Goal: Information Seeking & Learning: Learn about a topic

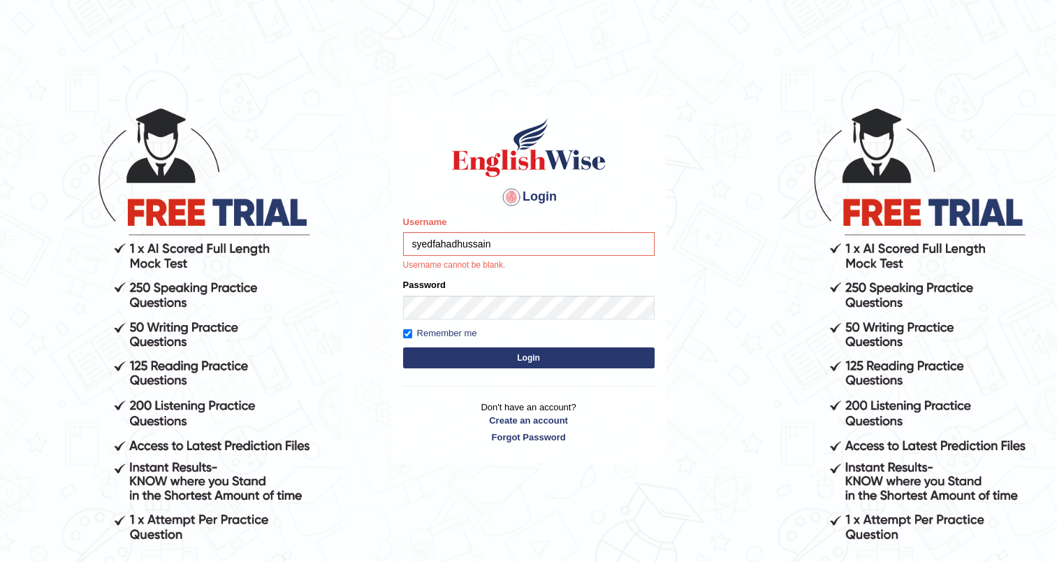
type input "syedfahadhussain"
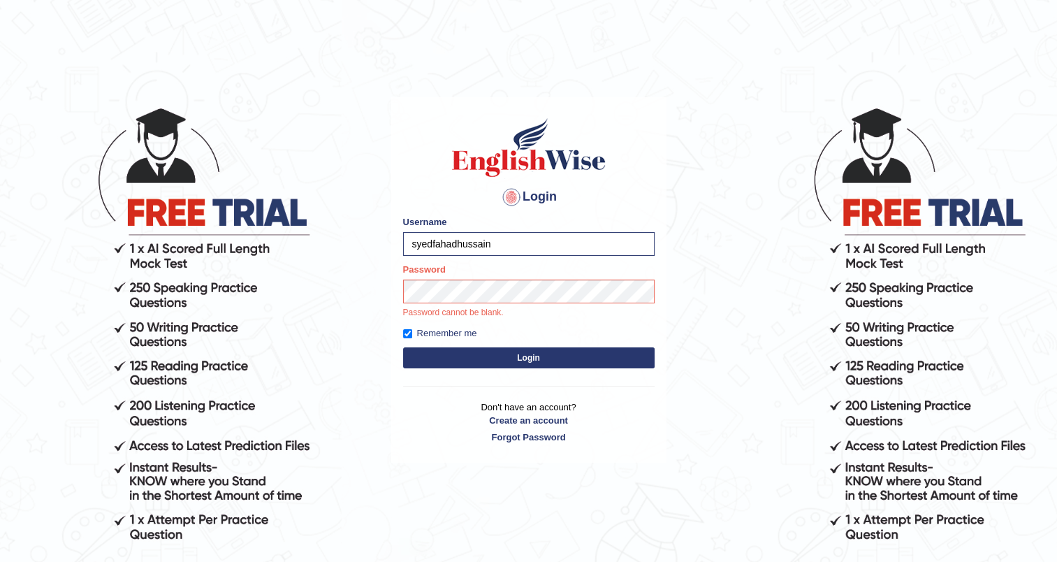
click at [532, 356] on button "Login" at bounding box center [528, 357] width 251 height 21
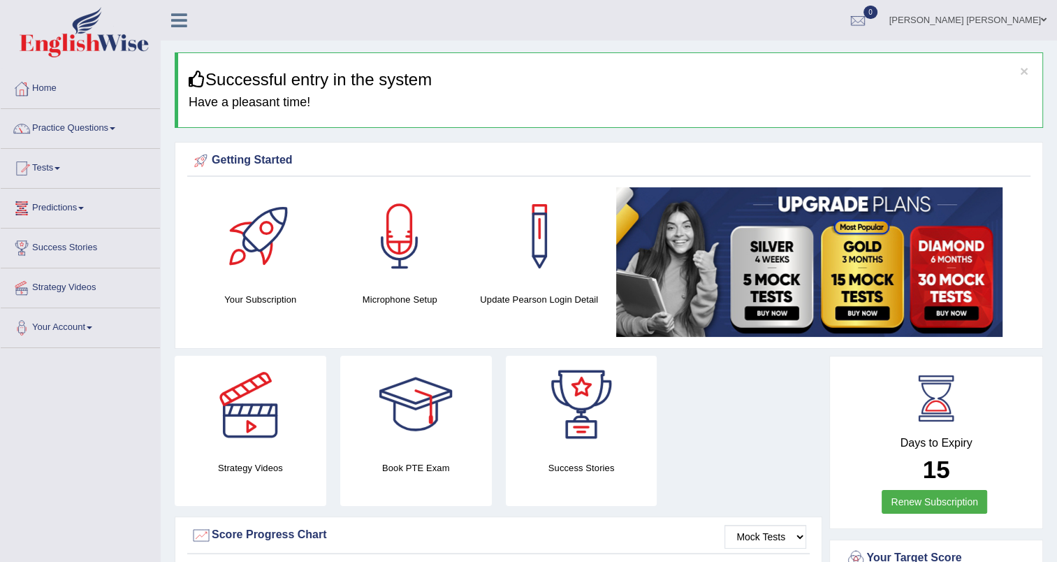
click at [83, 210] on link "Predictions" at bounding box center [80, 206] width 159 height 35
click at [98, 362] on link "Your Account" at bounding box center [80, 350] width 159 height 35
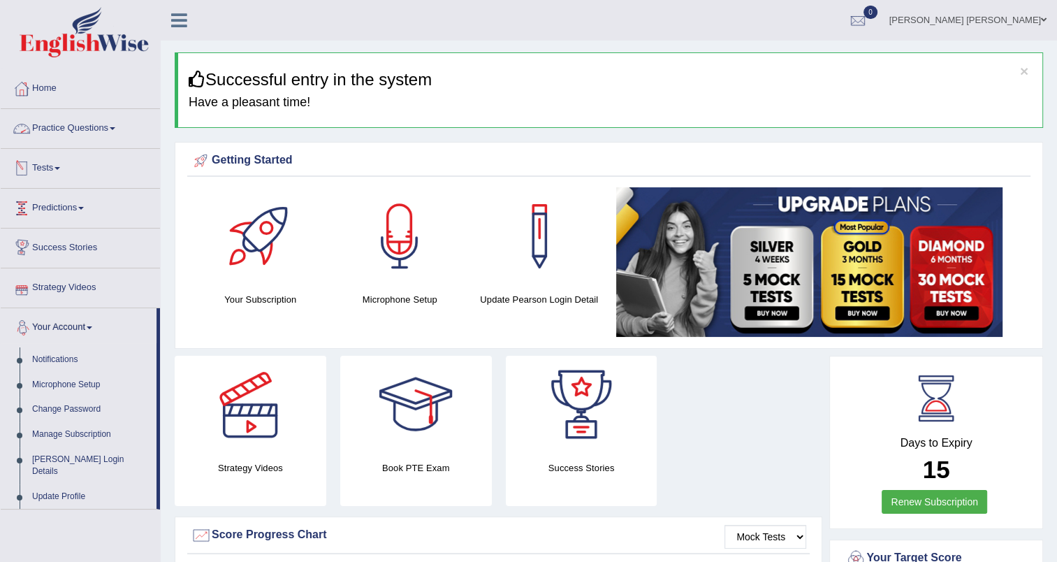
click at [113, 128] on span at bounding box center [113, 128] width 6 height 3
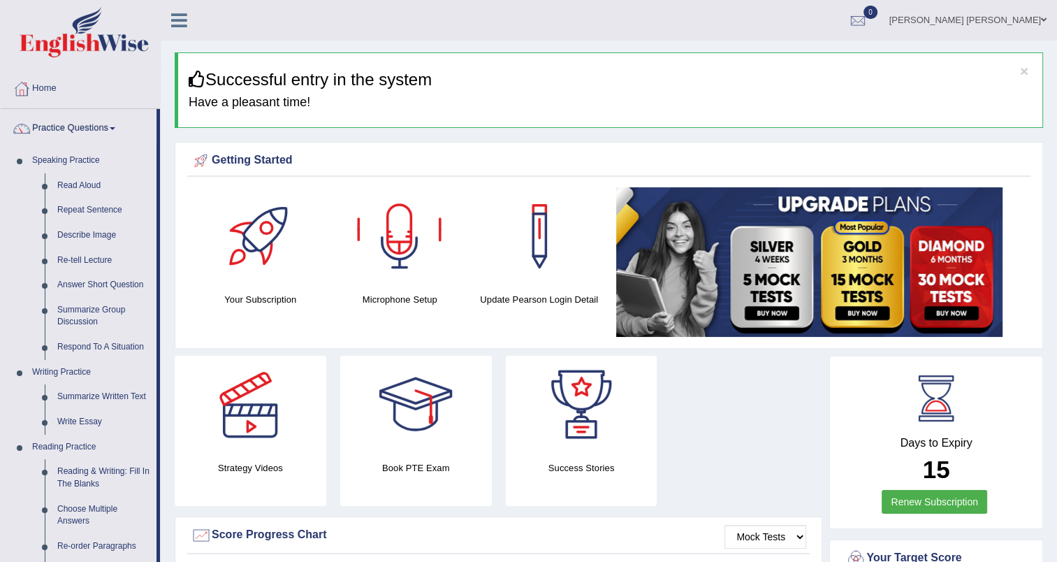
click at [274, 245] on div at bounding box center [261, 236] width 98 height 98
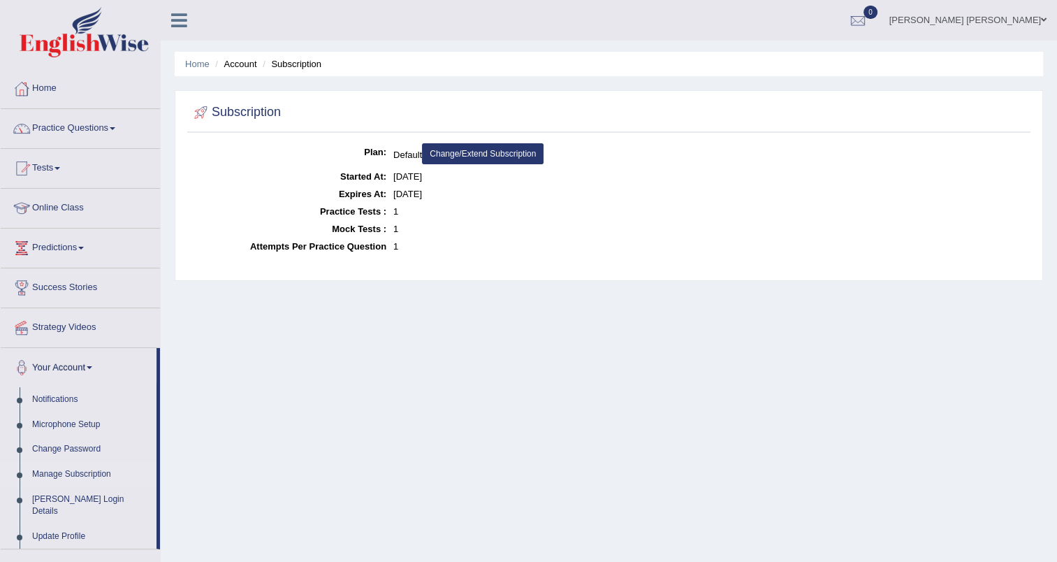
drag, startPoint x: 397, startPoint y: 248, endPoint x: 405, endPoint y: 248, distance: 8.4
click at [405, 248] on dd "1" at bounding box center [710, 245] width 634 height 17
click at [974, 20] on link "Syed Fahad Hussain" at bounding box center [968, 18] width 178 height 36
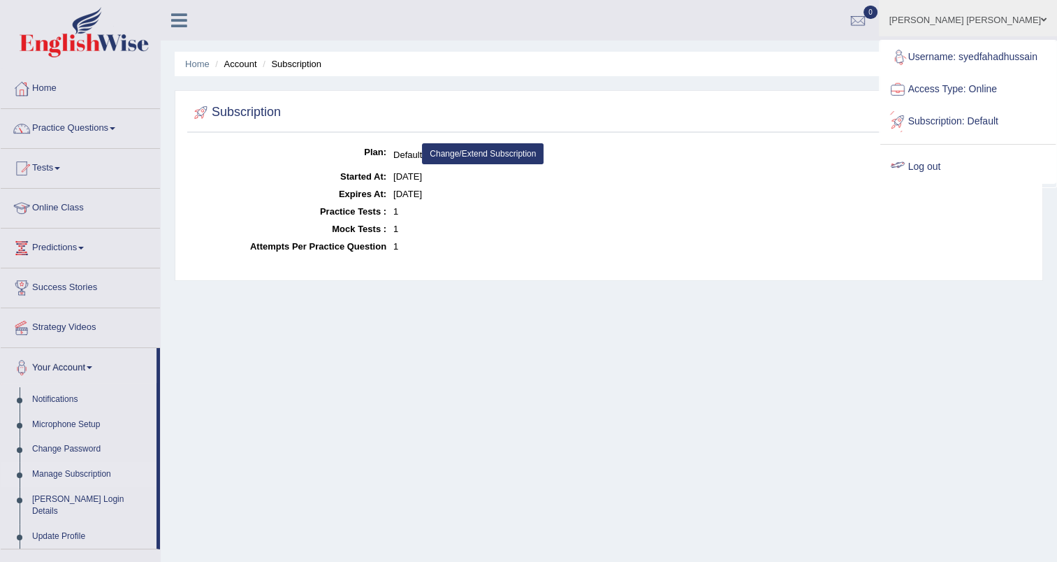
click at [955, 173] on link "Log out" at bounding box center [967, 167] width 175 height 32
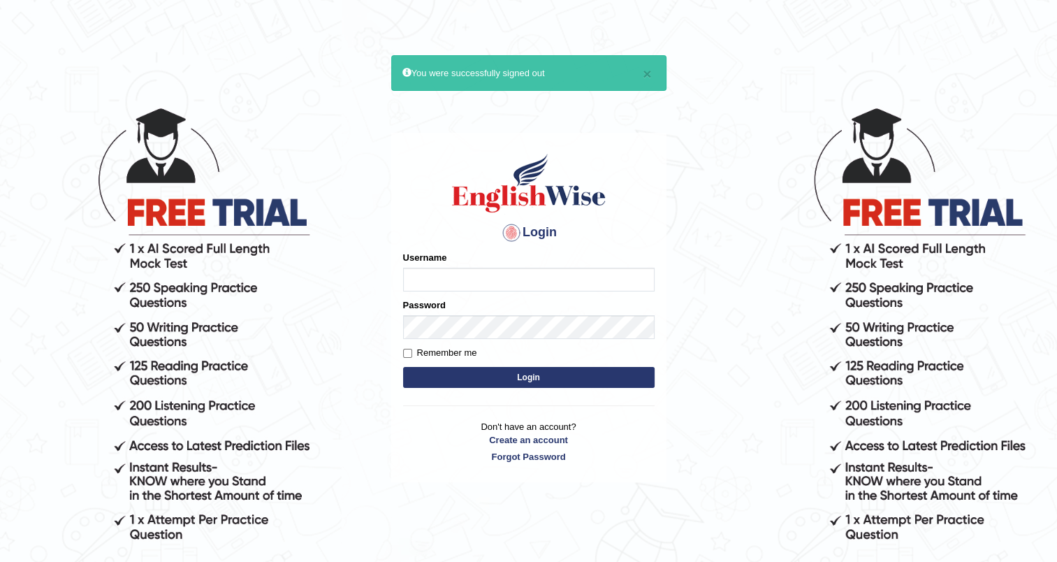
type input "syedfahadhussain"
click at [448, 351] on label "Remember me" at bounding box center [440, 353] width 74 height 14
click at [412, 351] on input "Remember me" at bounding box center [407, 353] width 9 height 9
checkbox input "true"
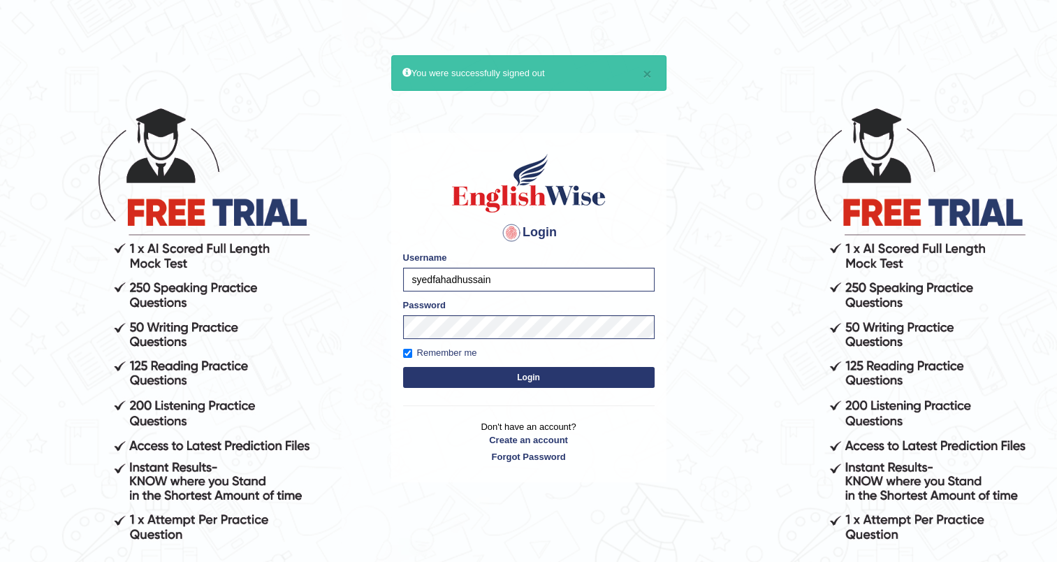
click at [467, 373] on button "Login" at bounding box center [528, 377] width 251 height 21
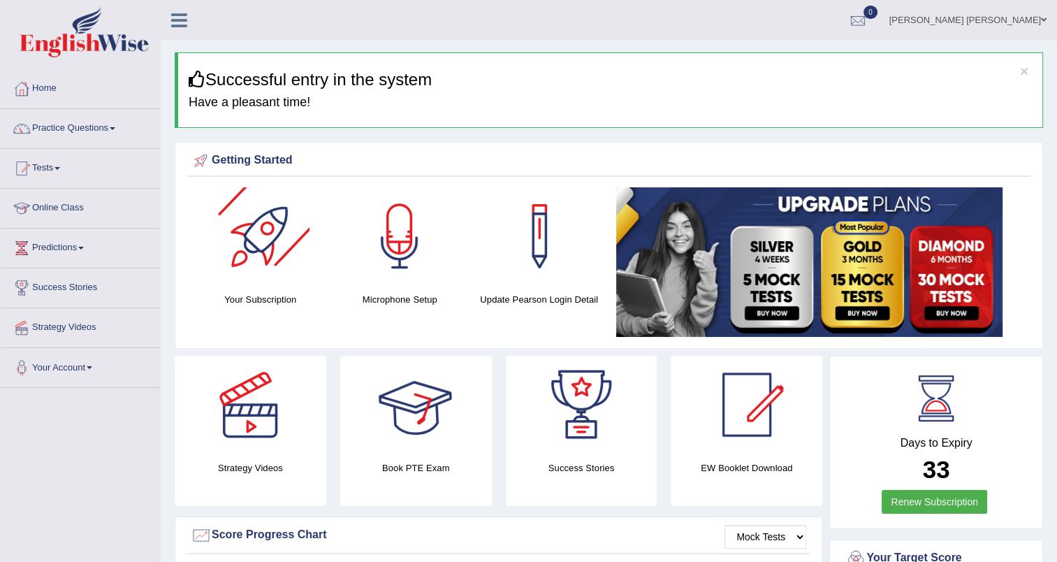
click at [237, 234] on div at bounding box center [261, 236] width 98 height 98
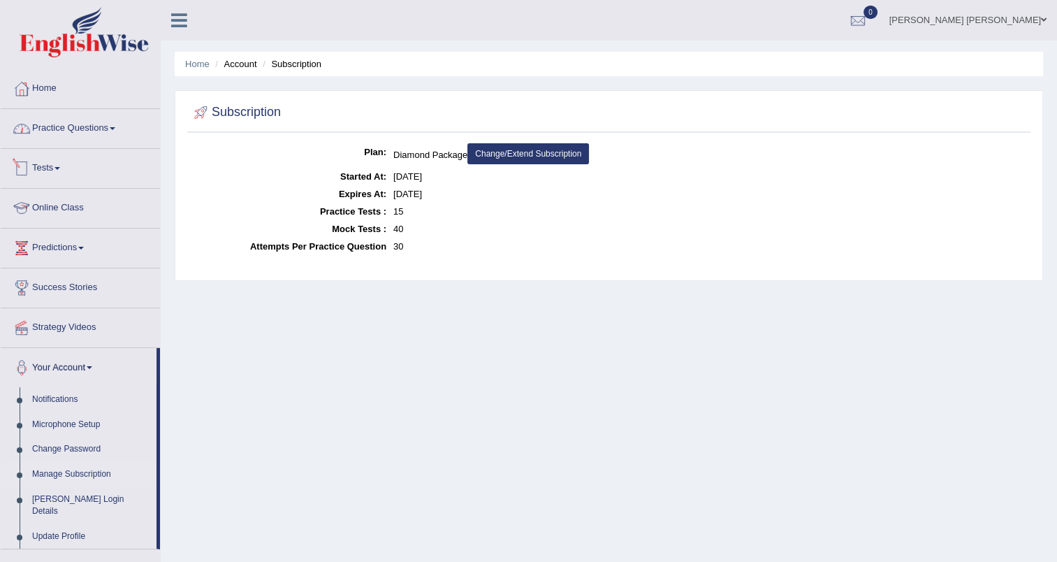
click at [47, 126] on link "Practice Questions" at bounding box center [80, 126] width 159 height 35
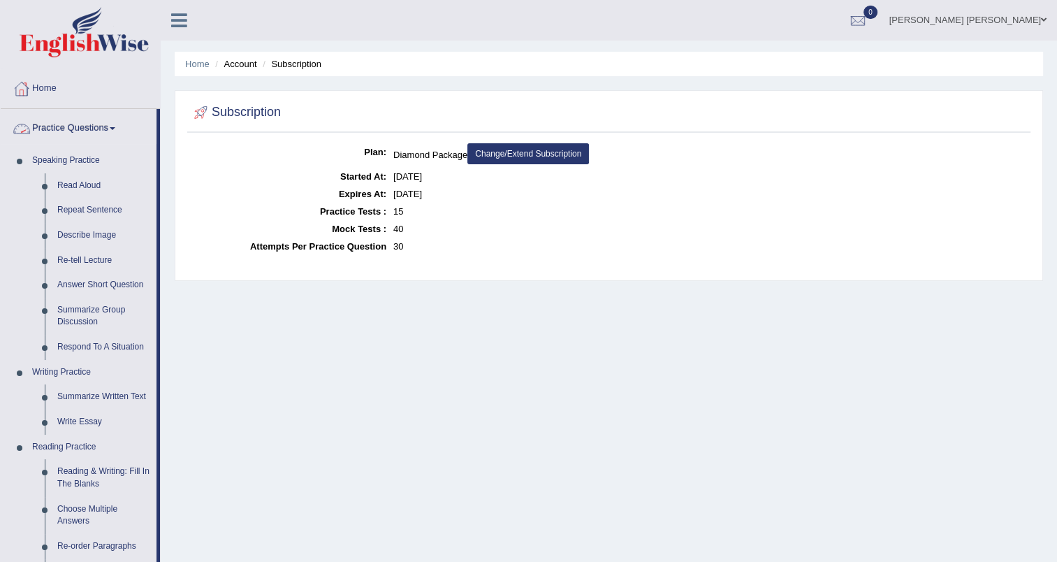
click at [78, 129] on link "Practice Questions" at bounding box center [79, 126] width 156 height 35
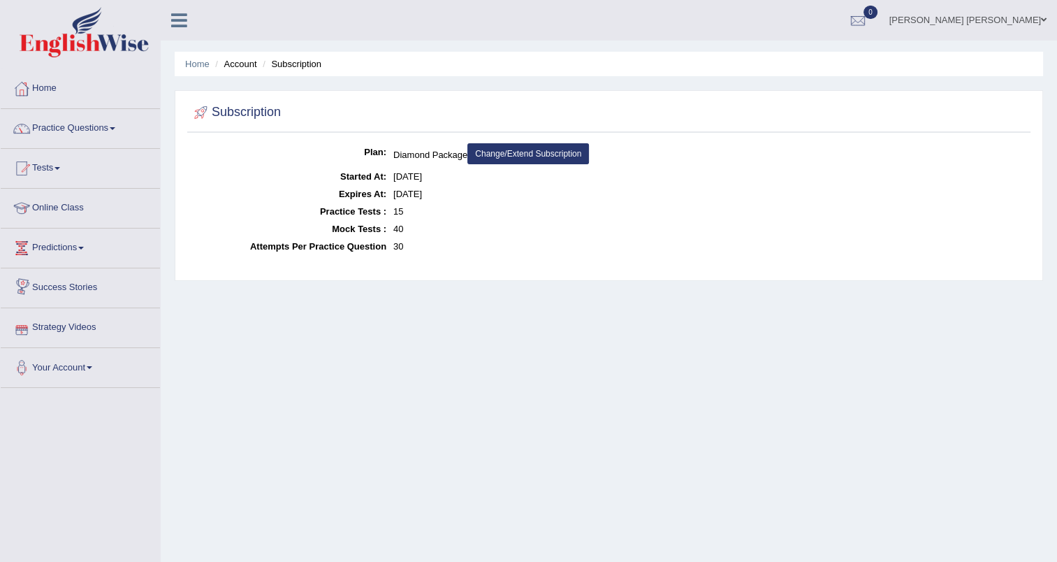
click at [83, 322] on link "Strategy Videos" at bounding box center [80, 325] width 159 height 35
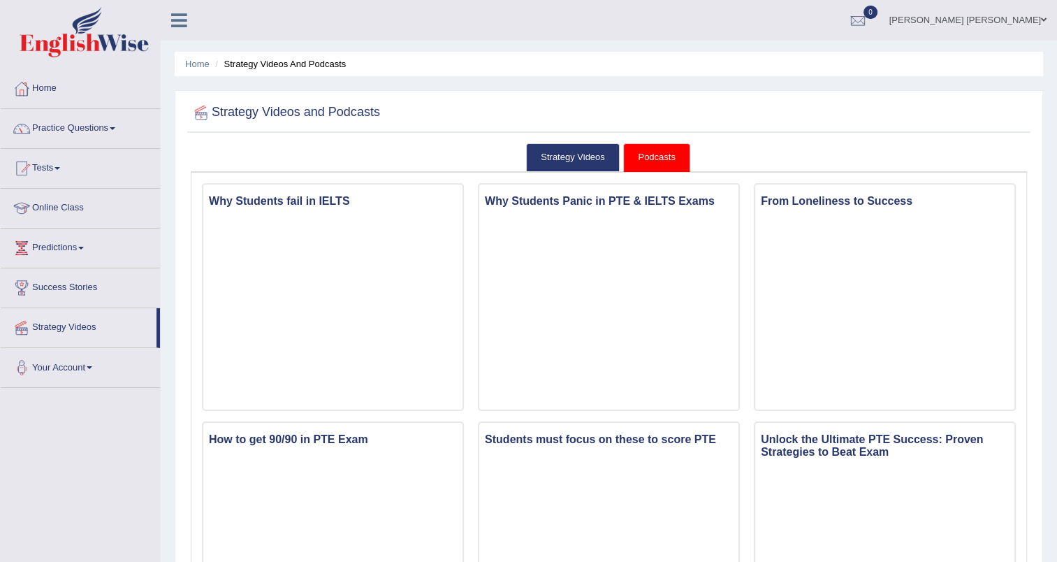
click at [651, 160] on link "Podcasts" at bounding box center [656, 157] width 66 height 29
click at [567, 149] on link "Strategy Videos" at bounding box center [573, 157] width 94 height 29
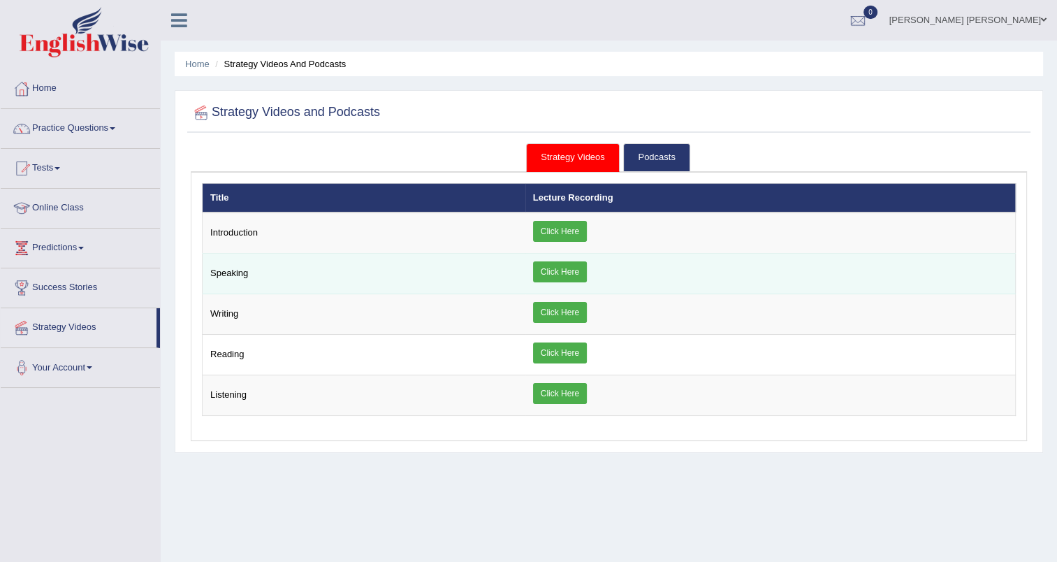
click at [556, 261] on link "Click Here" at bounding box center [560, 271] width 54 height 21
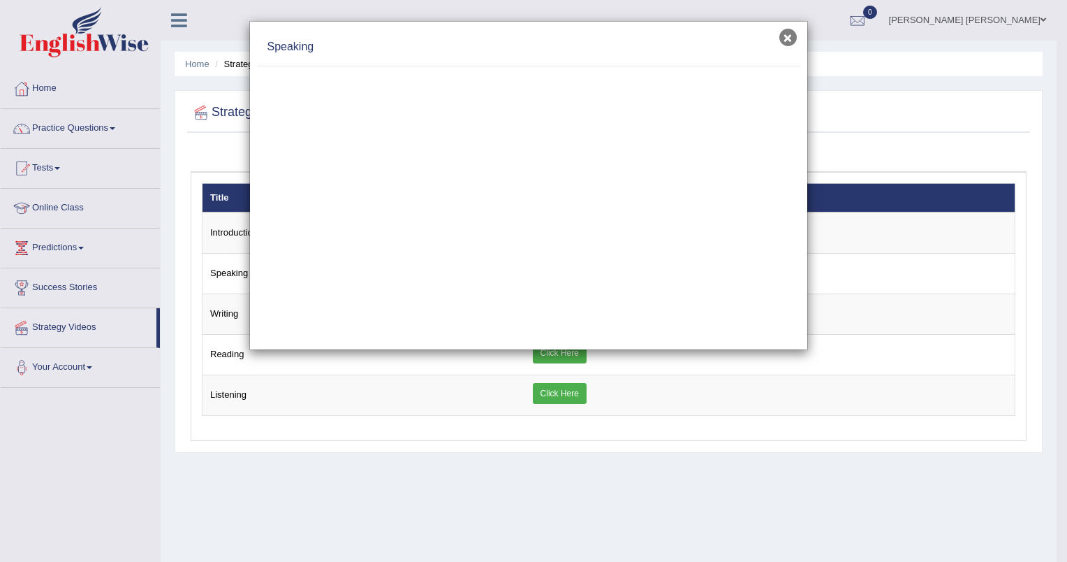
click at [787, 36] on button "×" at bounding box center [787, 37] width 17 height 17
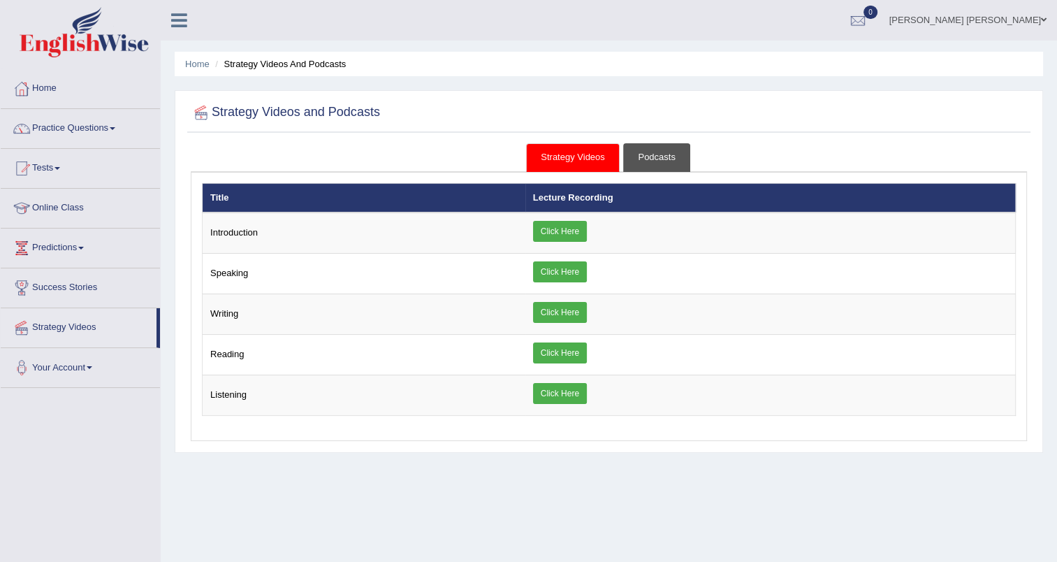
click at [654, 160] on link "Podcasts" at bounding box center [656, 157] width 66 height 29
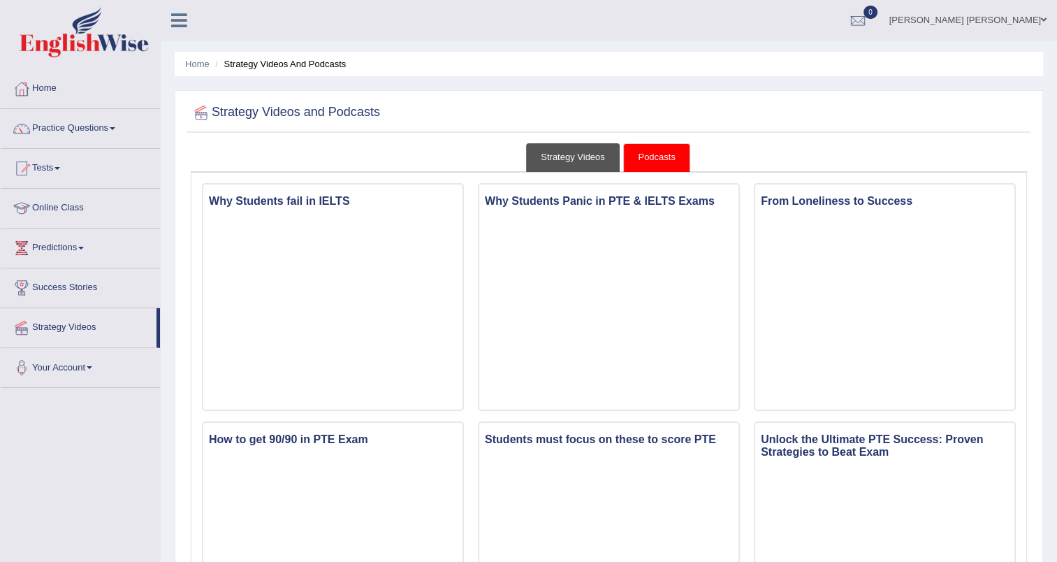
click at [557, 154] on link "Strategy Videos" at bounding box center [573, 157] width 94 height 29
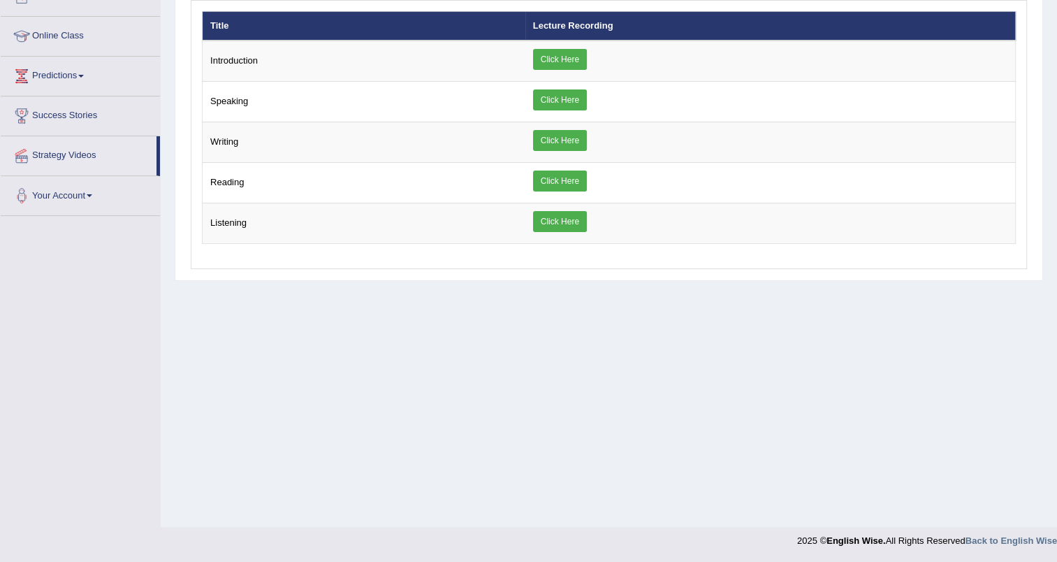
scroll to position [34, 0]
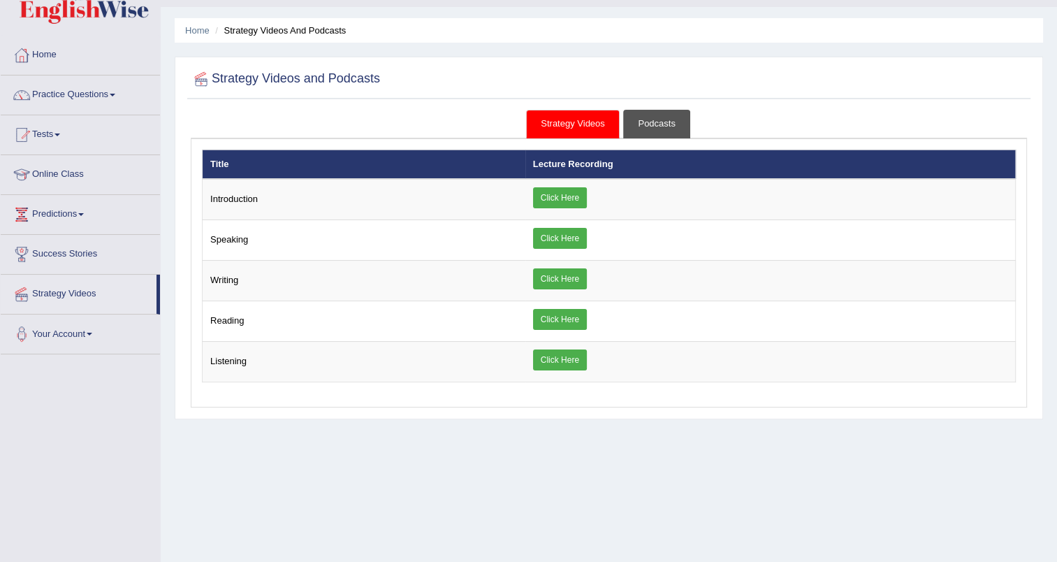
click at [676, 117] on link "Podcasts" at bounding box center [656, 124] width 66 height 29
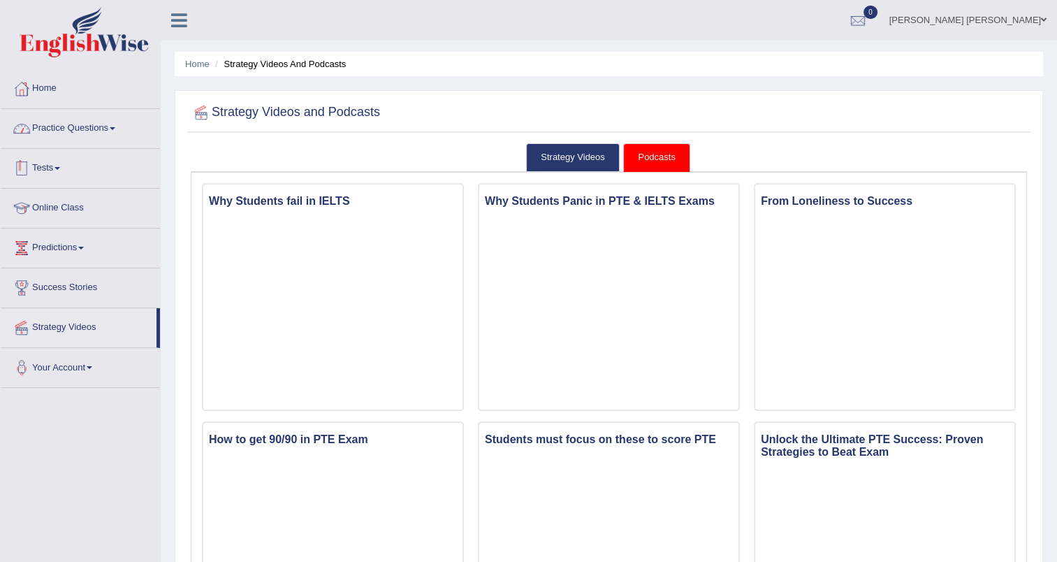
click at [57, 131] on link "Practice Questions" at bounding box center [80, 126] width 159 height 35
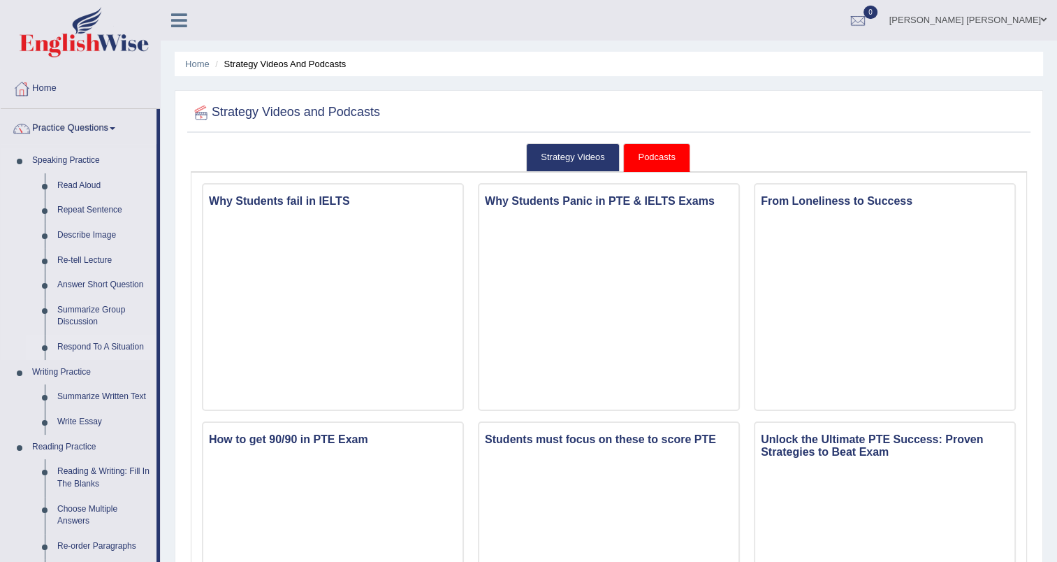
click at [97, 351] on link "Respond To A Situation" at bounding box center [103, 347] width 105 height 25
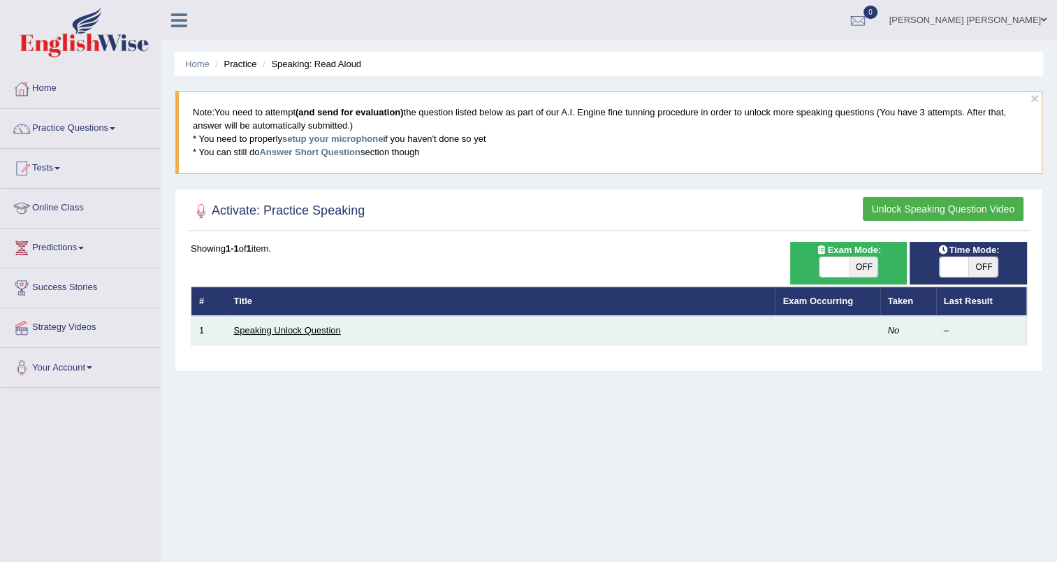
click at [320, 332] on link "Speaking Unlock Question" at bounding box center [287, 330] width 107 height 10
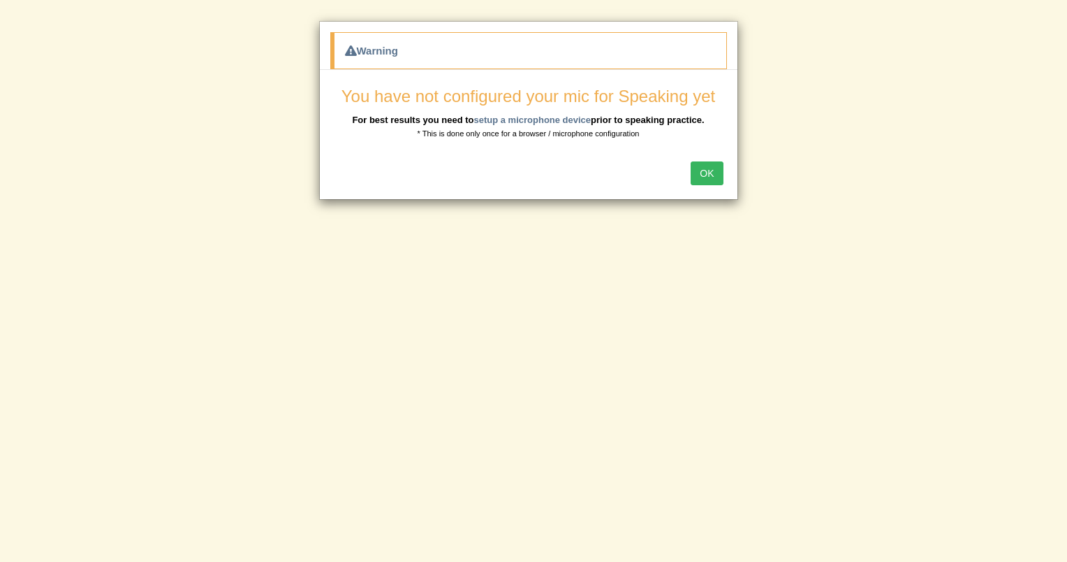
click at [712, 167] on button "OK" at bounding box center [707, 173] width 32 height 24
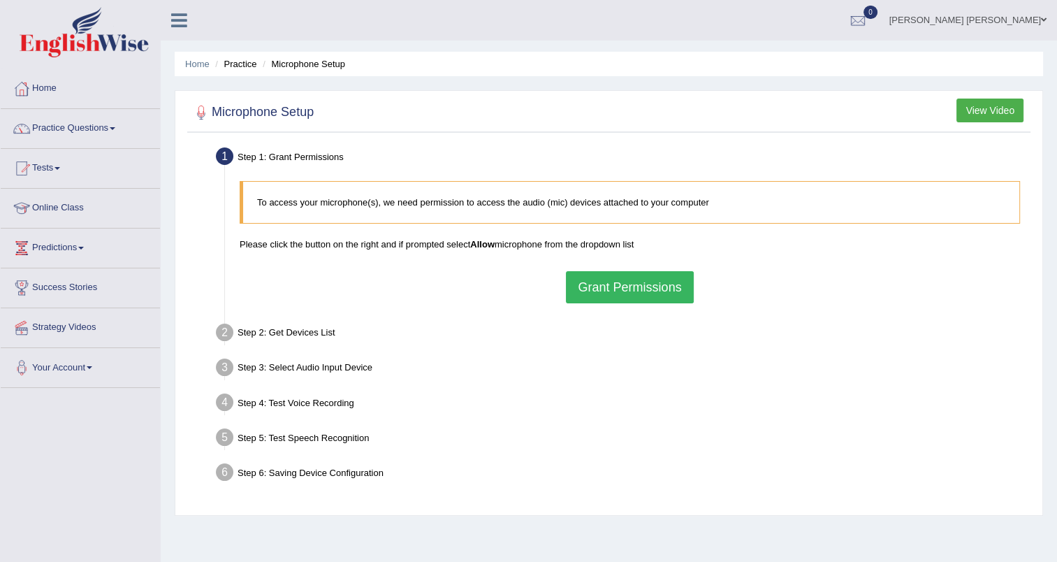
click at [589, 291] on button "Grant Permissions" at bounding box center [629, 287] width 127 height 32
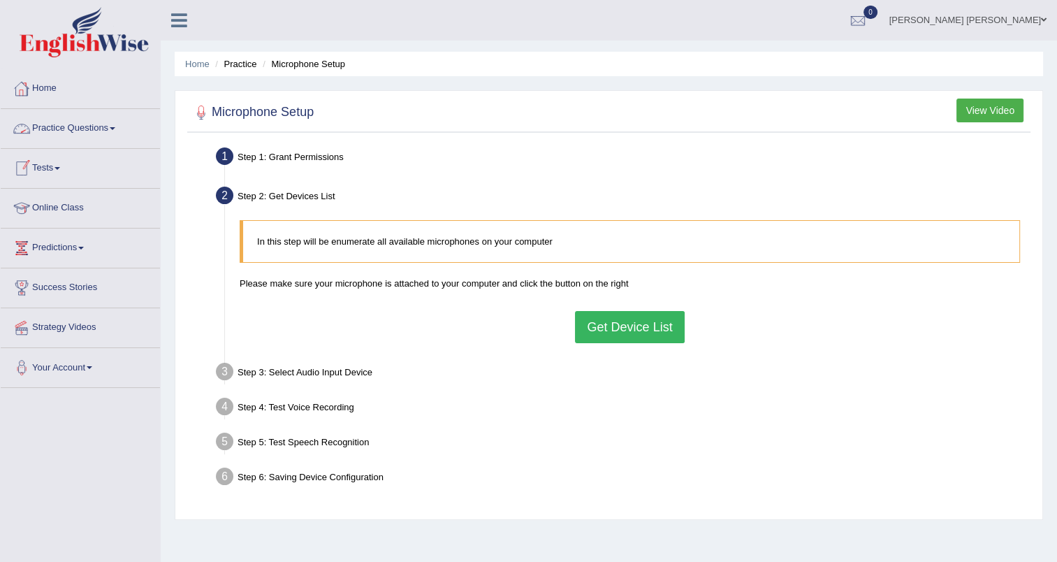
click at [74, 135] on link "Practice Questions" at bounding box center [80, 126] width 159 height 35
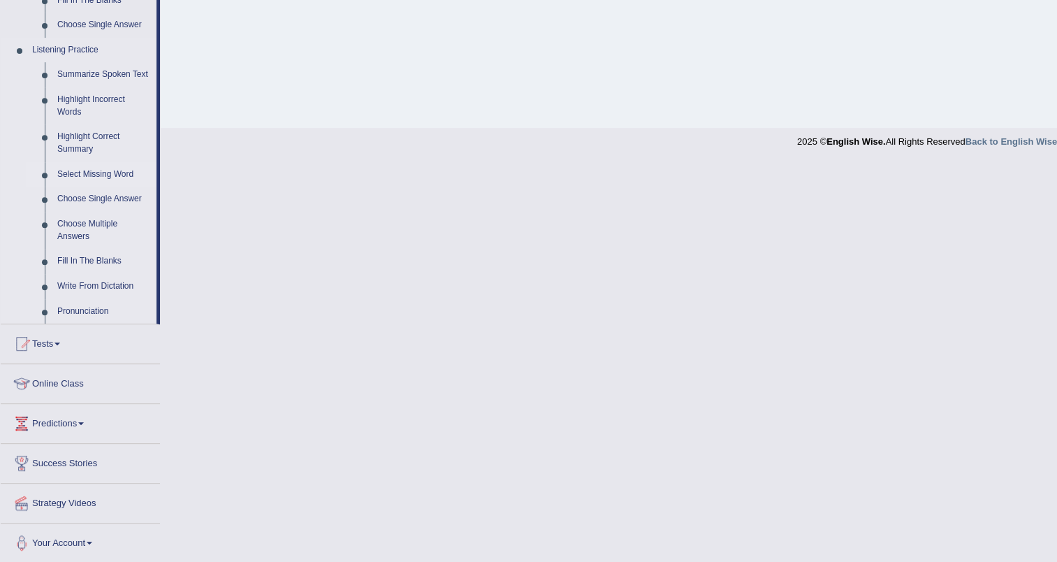
scroll to position [571, 0]
click at [38, 383] on link "Online Class" at bounding box center [80, 380] width 159 height 35
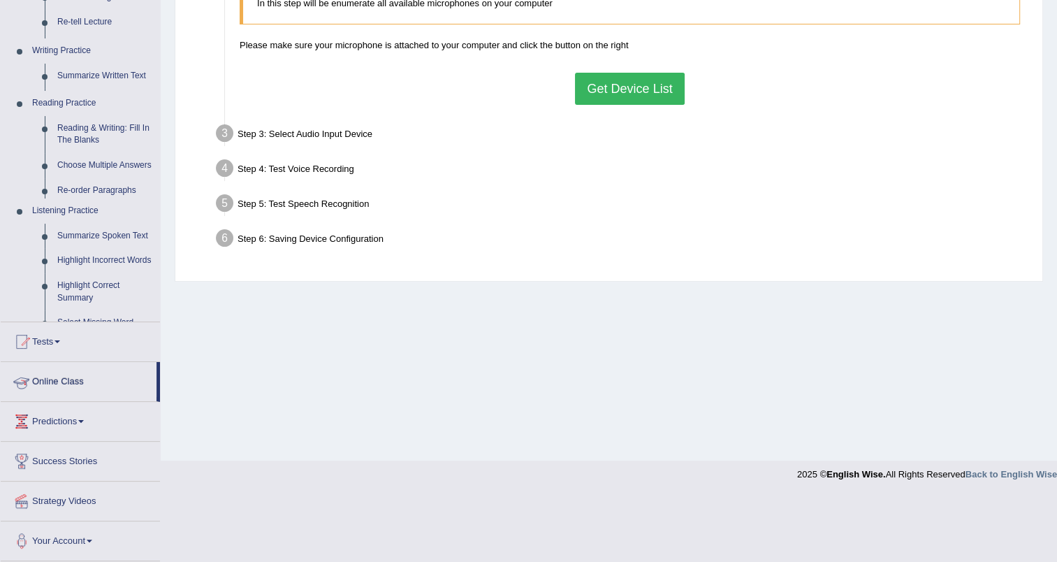
scroll to position [172, 0]
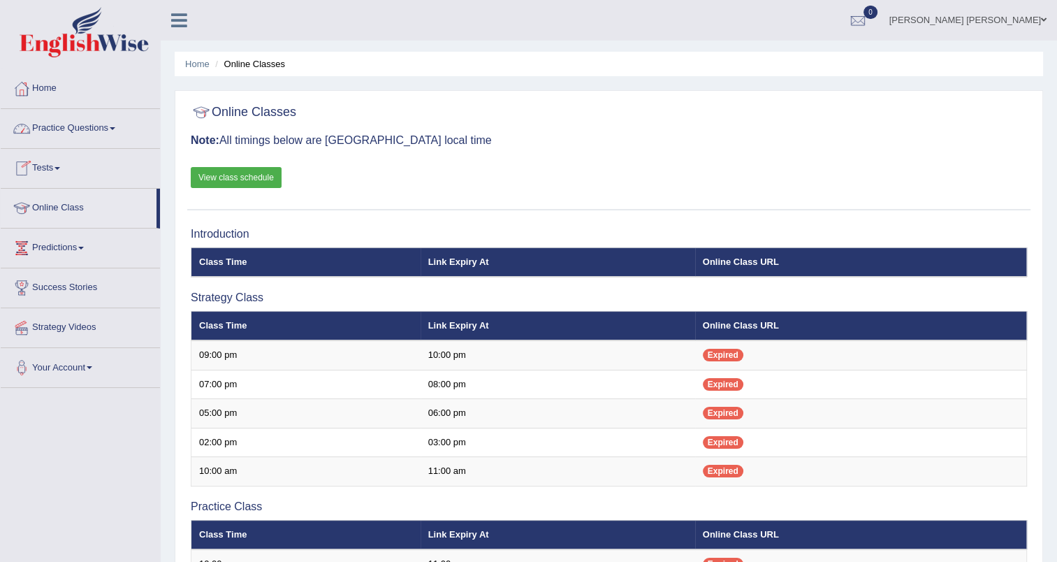
click at [65, 166] on link "Tests" at bounding box center [80, 166] width 159 height 35
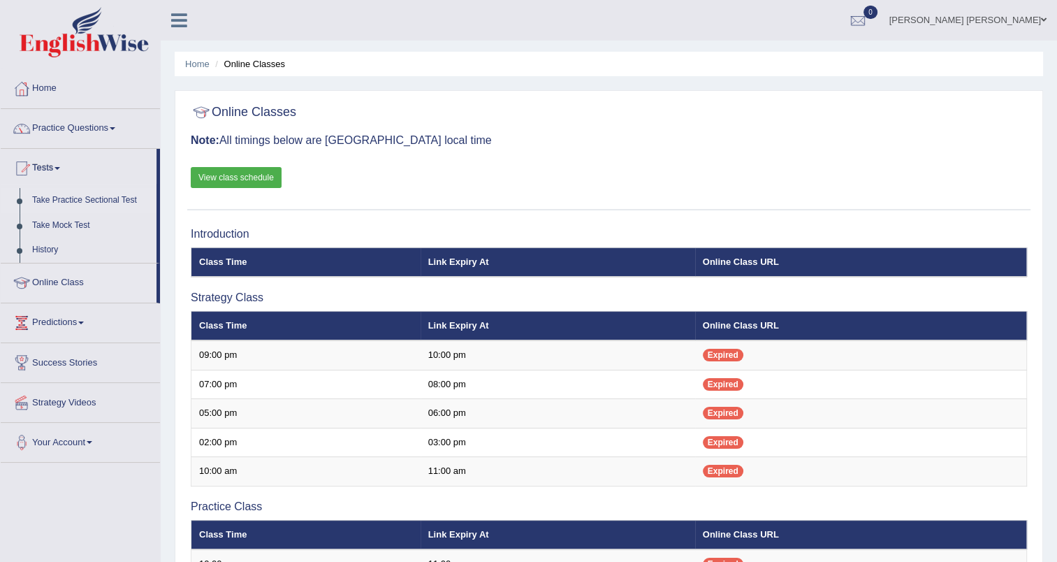
click at [39, 197] on link "Take Practice Sectional Test" at bounding box center [91, 200] width 131 height 25
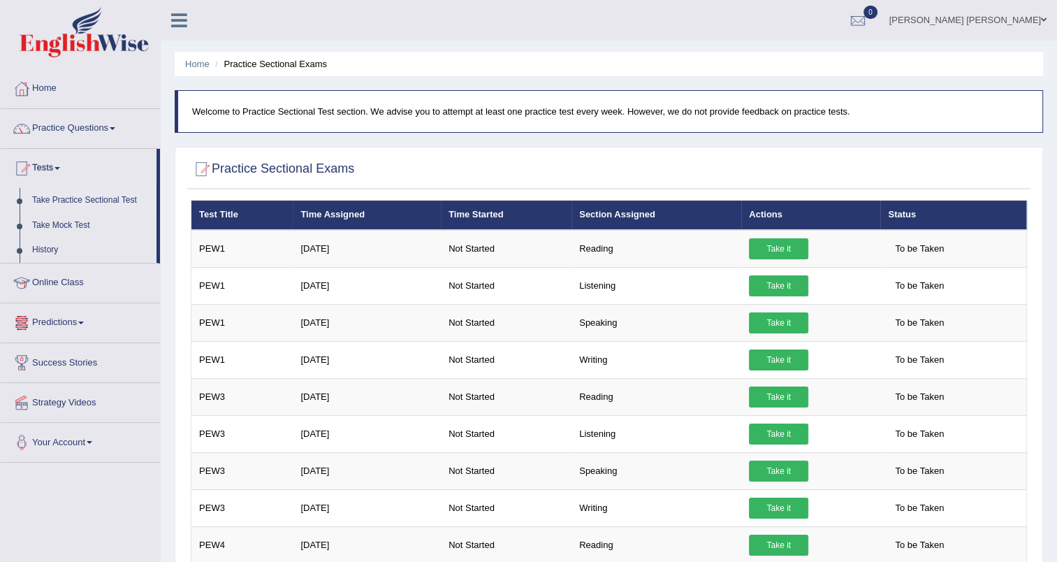
click at [50, 321] on link "Predictions" at bounding box center [80, 320] width 159 height 35
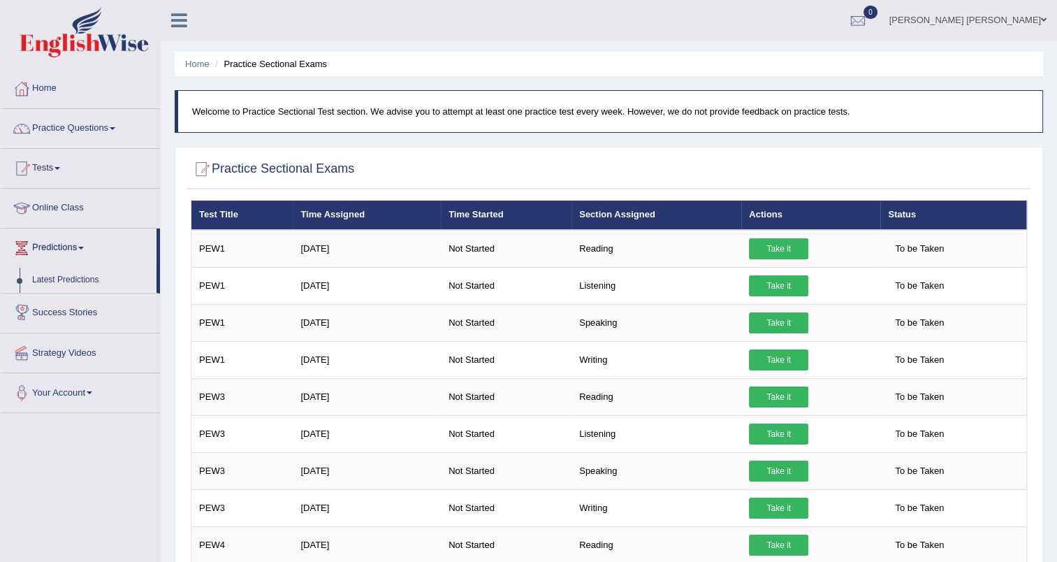
click at [61, 284] on link "Latest Predictions" at bounding box center [91, 280] width 131 height 25
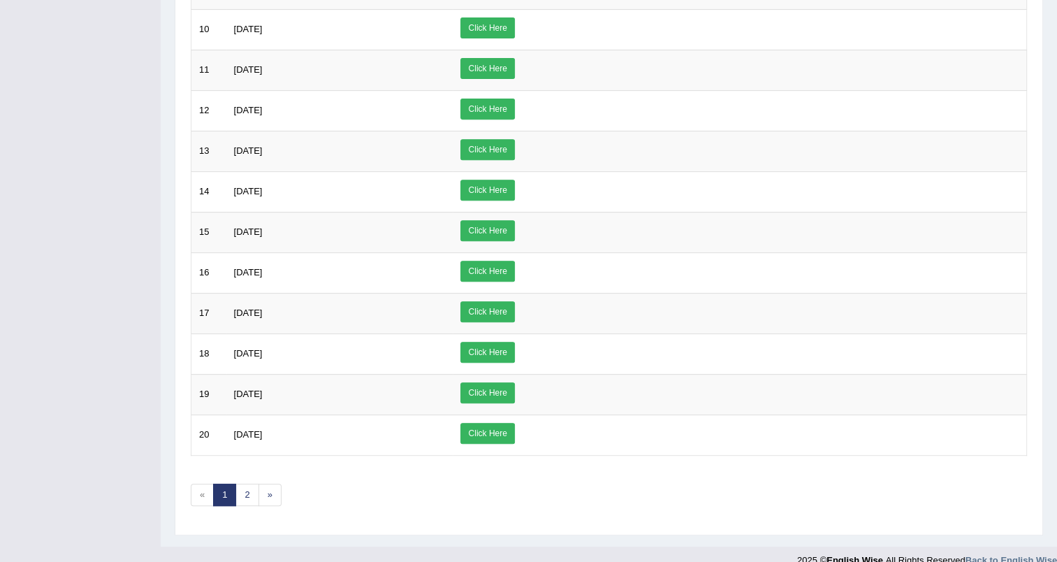
scroll to position [552, 0]
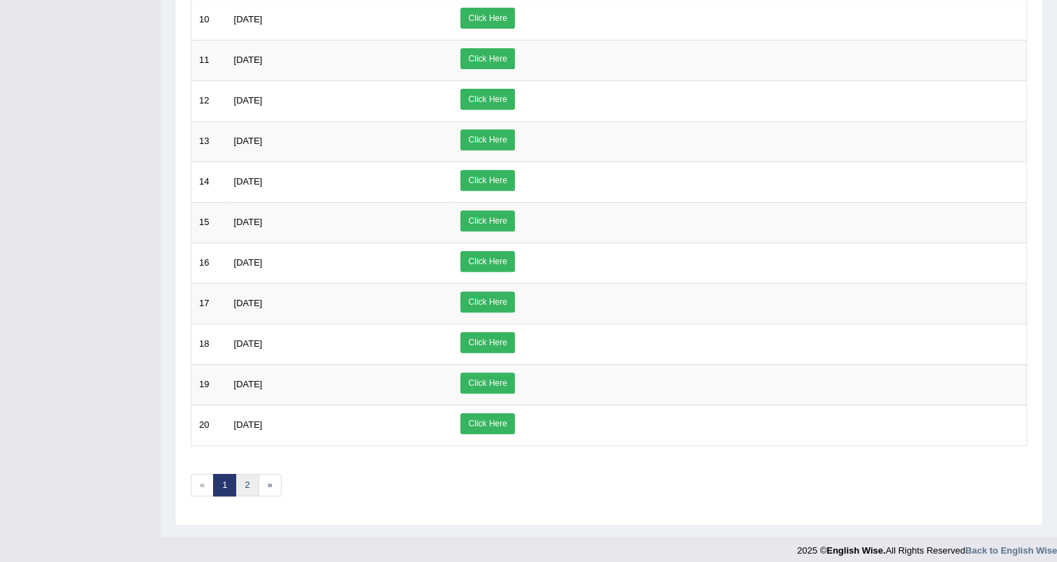
click at [246, 478] on link "2" at bounding box center [246, 485] width 23 height 23
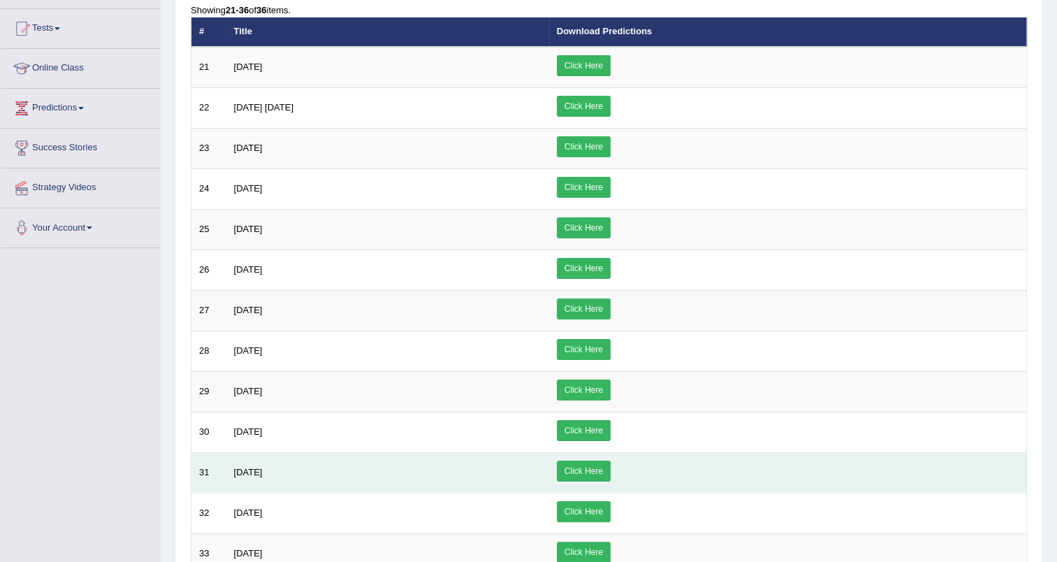
scroll to position [391, 0]
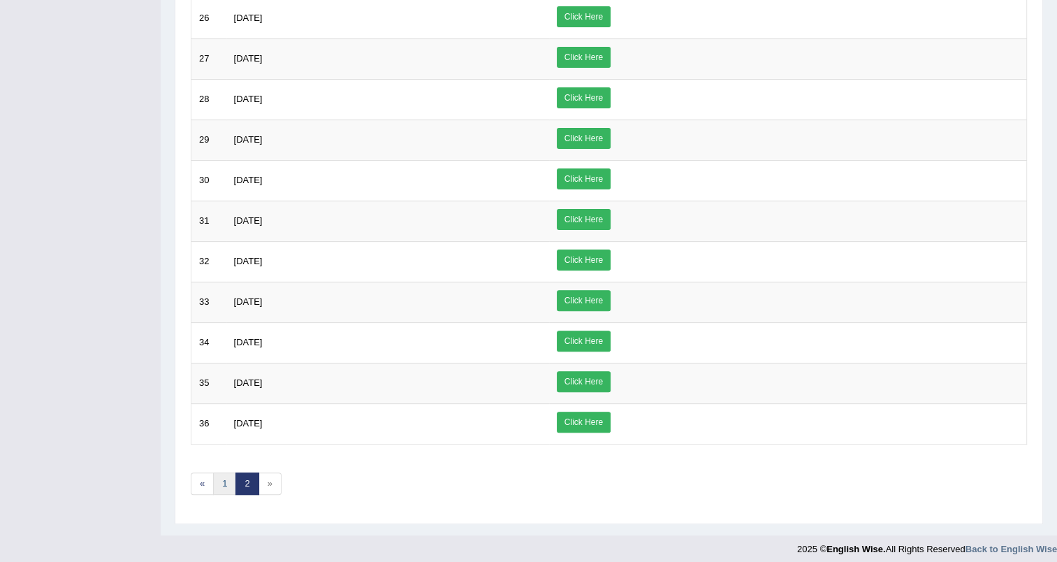
click at [217, 476] on link "1" at bounding box center [224, 483] width 23 height 23
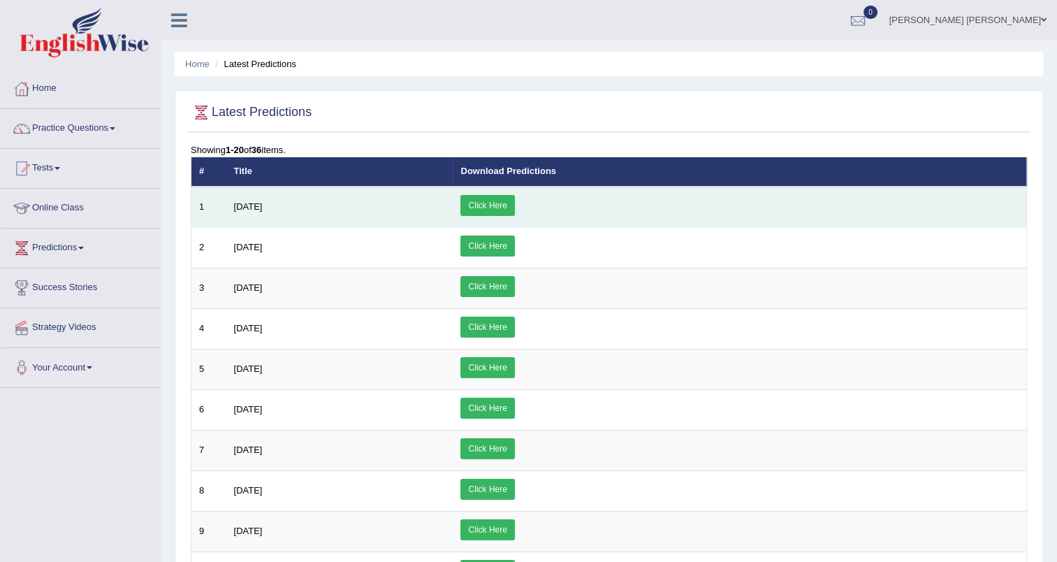
click at [514, 202] on link "Click Here" at bounding box center [487, 205] width 54 height 21
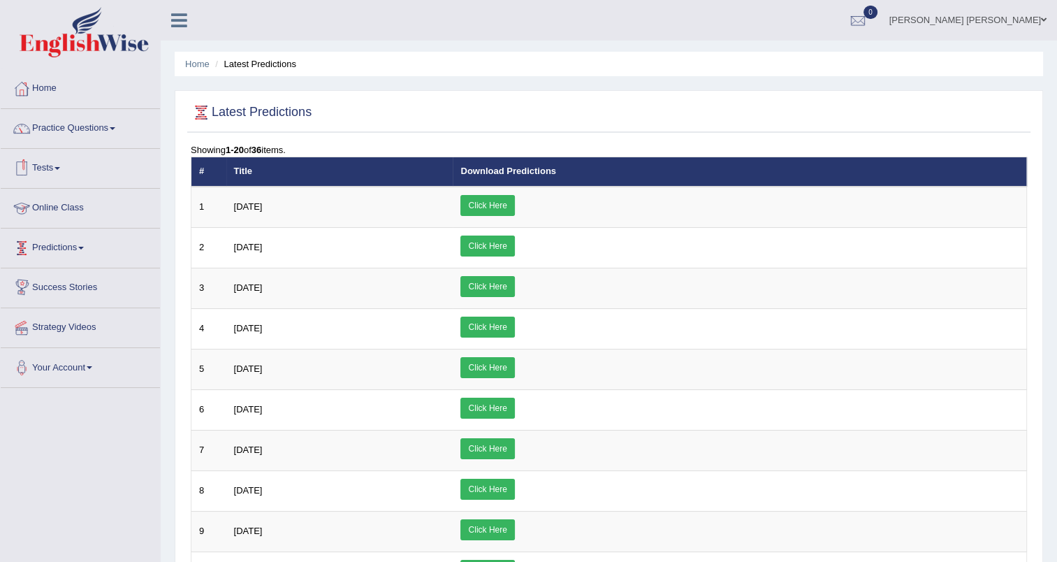
click at [55, 246] on link "Predictions" at bounding box center [80, 245] width 159 height 35
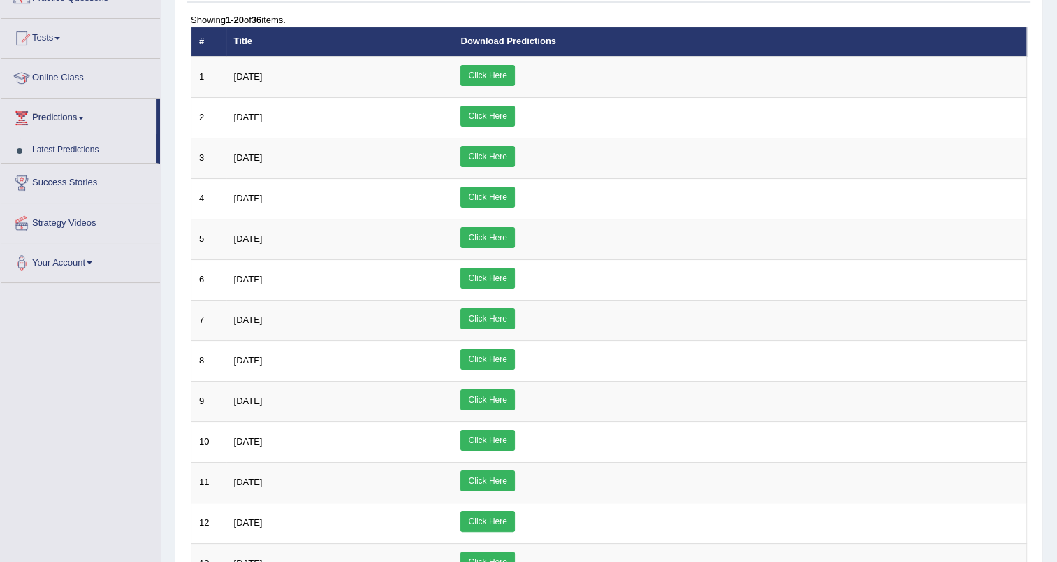
scroll to position [140, 0]
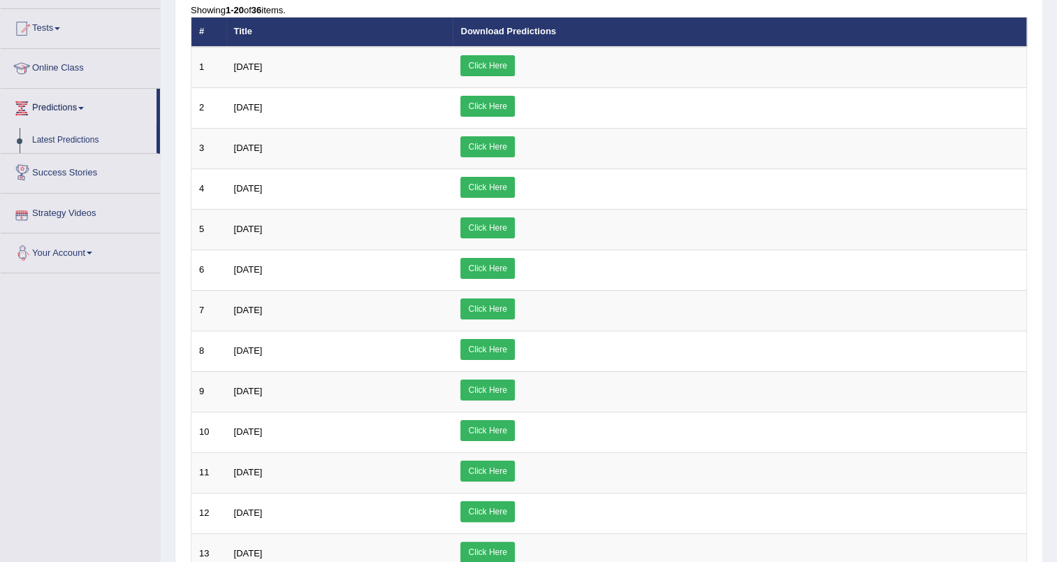
click at [71, 167] on link "Success Stories" at bounding box center [80, 171] width 159 height 35
click at [67, 152] on link "Success Stories" at bounding box center [79, 146] width 156 height 35
